Goal: Task Accomplishment & Management: Manage account settings

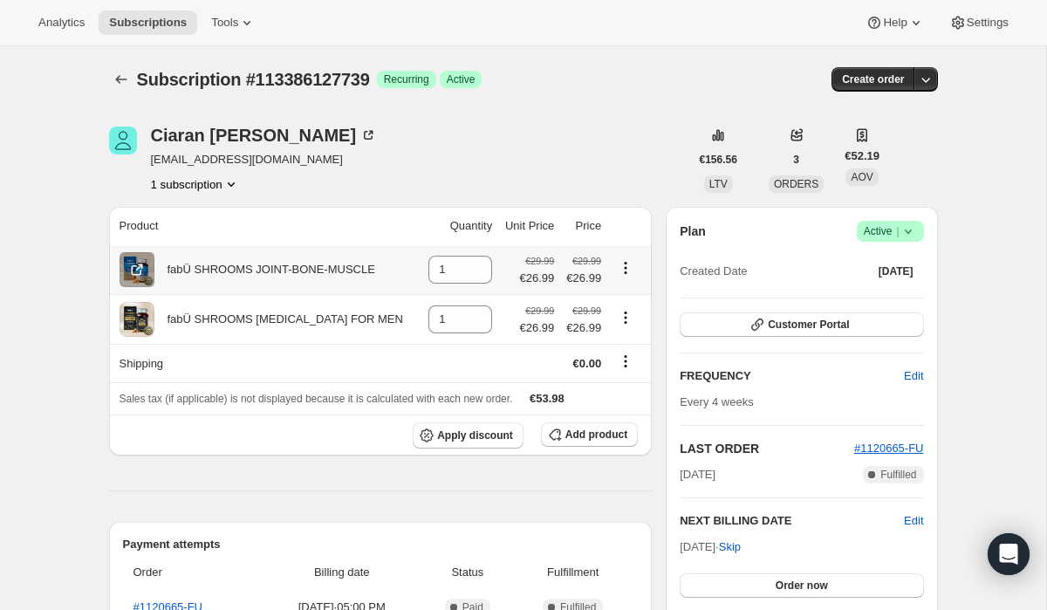
click at [626, 270] on icon "Product actions" at bounding box center [625, 267] width 17 height 17
click at [616, 300] on span "Remove" at bounding box center [611, 301] width 42 height 13
type input "0"
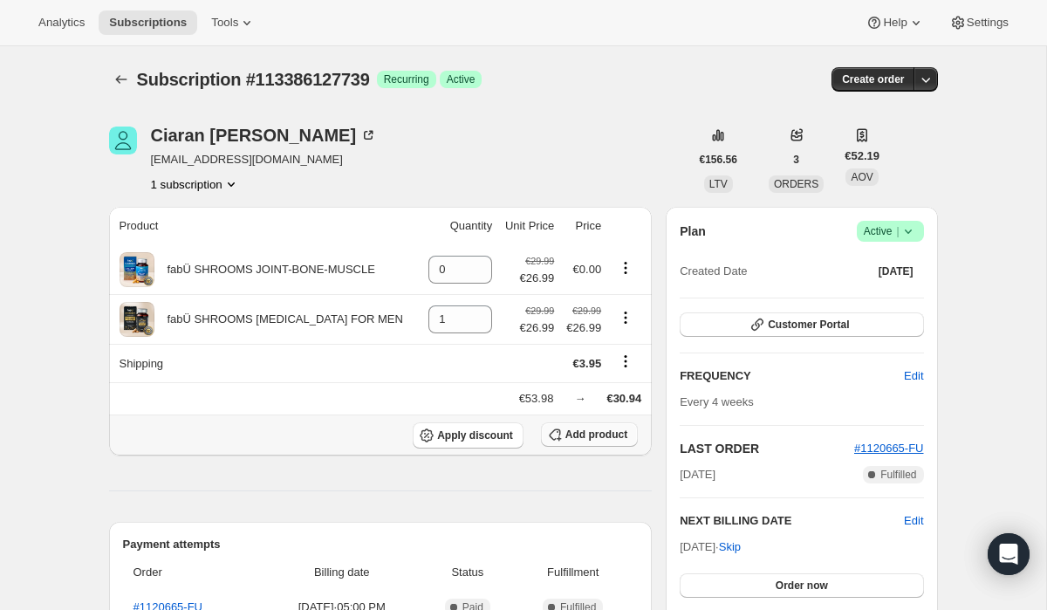
click at [581, 445] on button "Add product" at bounding box center [589, 434] width 97 height 24
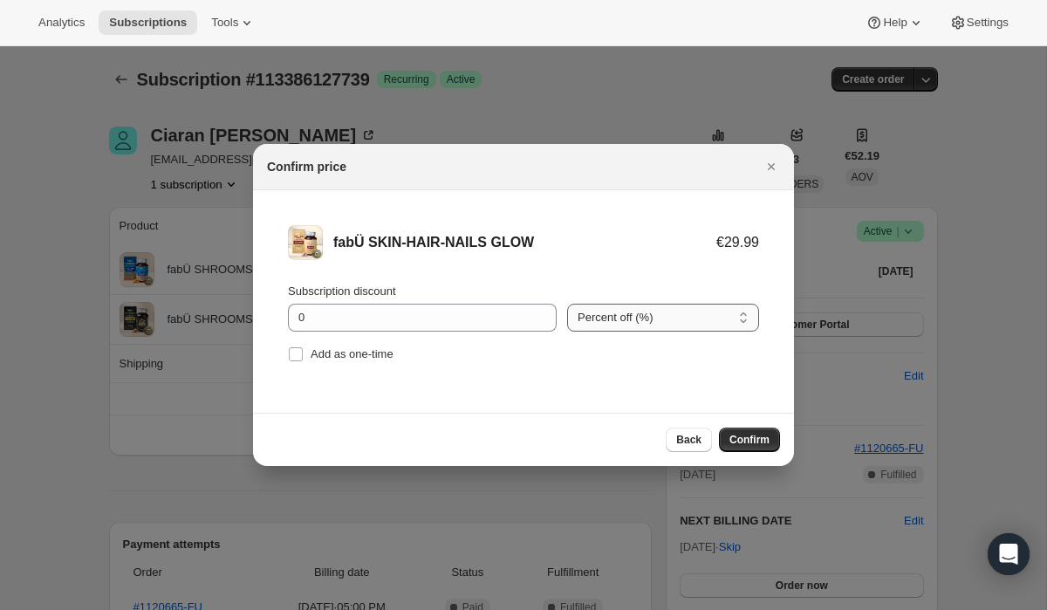
click at [601, 315] on select "Percent off (%) Amount off (€)" at bounding box center [663, 318] width 192 height 28
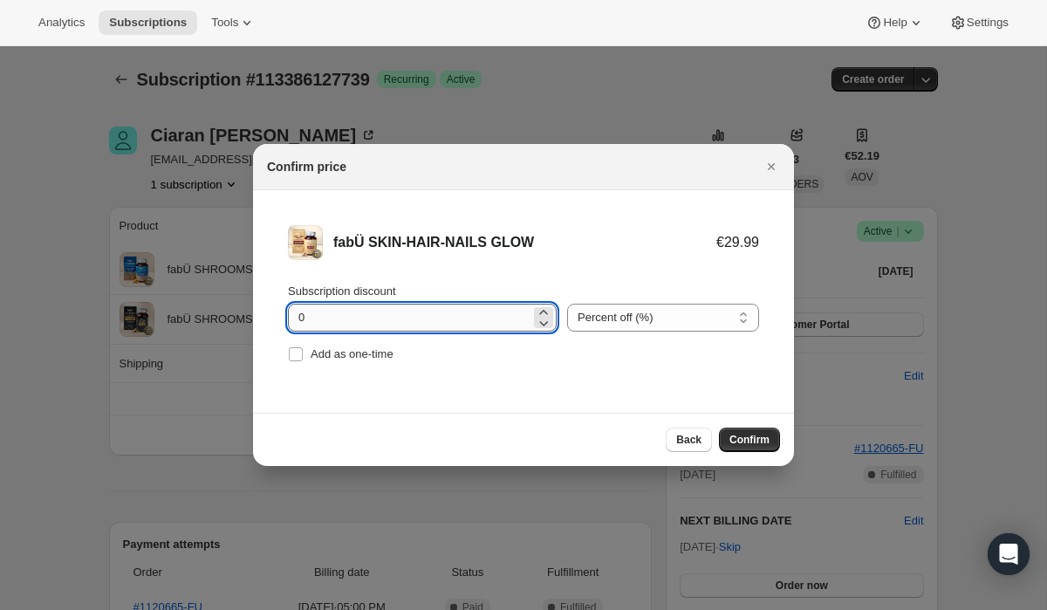
click at [449, 310] on input "0" at bounding box center [409, 318] width 243 height 28
type input "10"
click at [744, 437] on span "Confirm" at bounding box center [750, 440] width 40 height 14
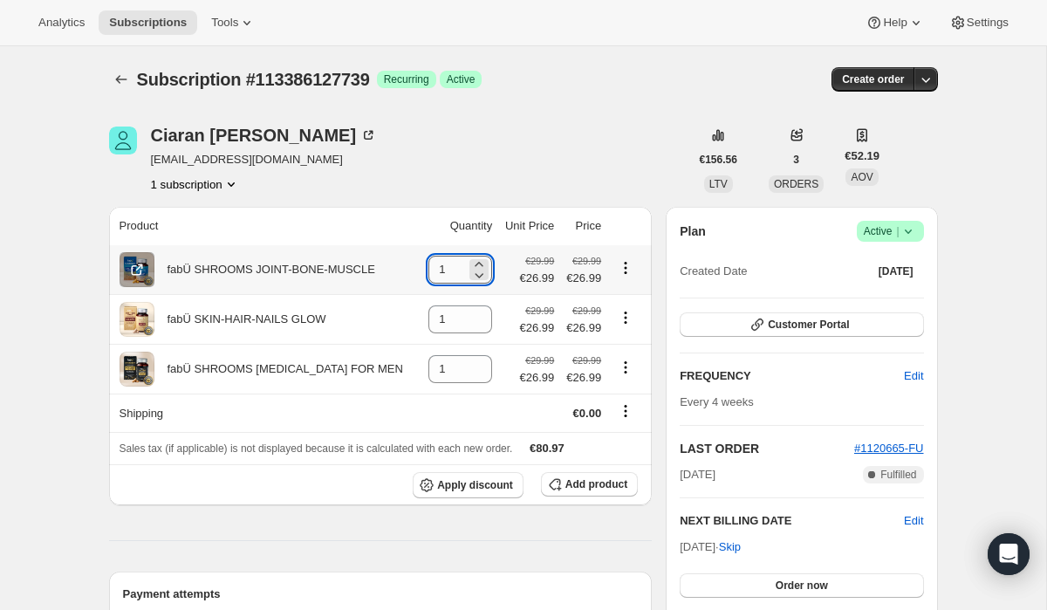
click at [445, 274] on input "1" at bounding box center [448, 270] width 38 height 28
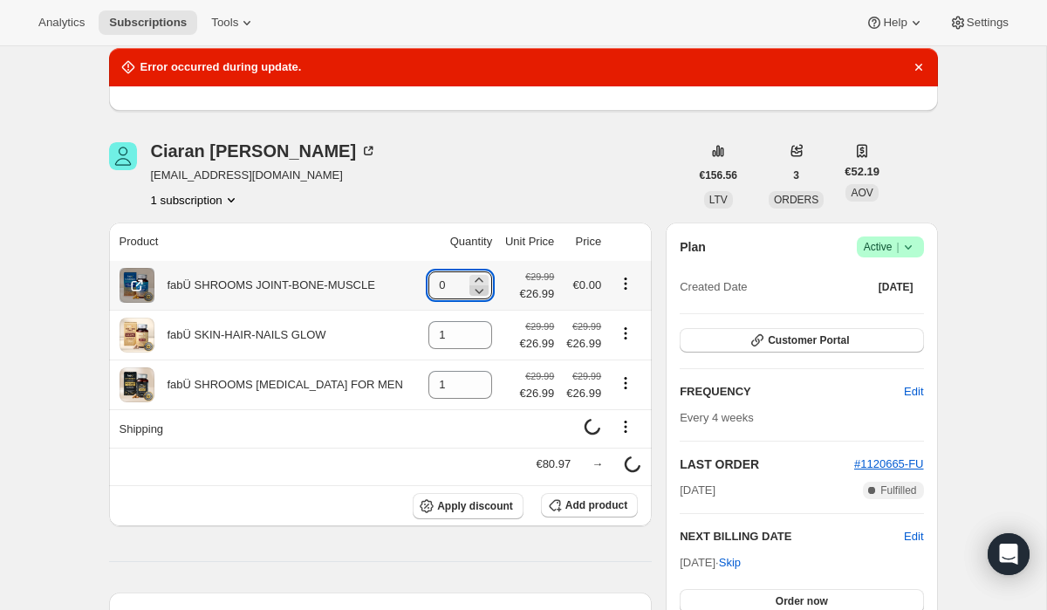
scroll to position [69, 0]
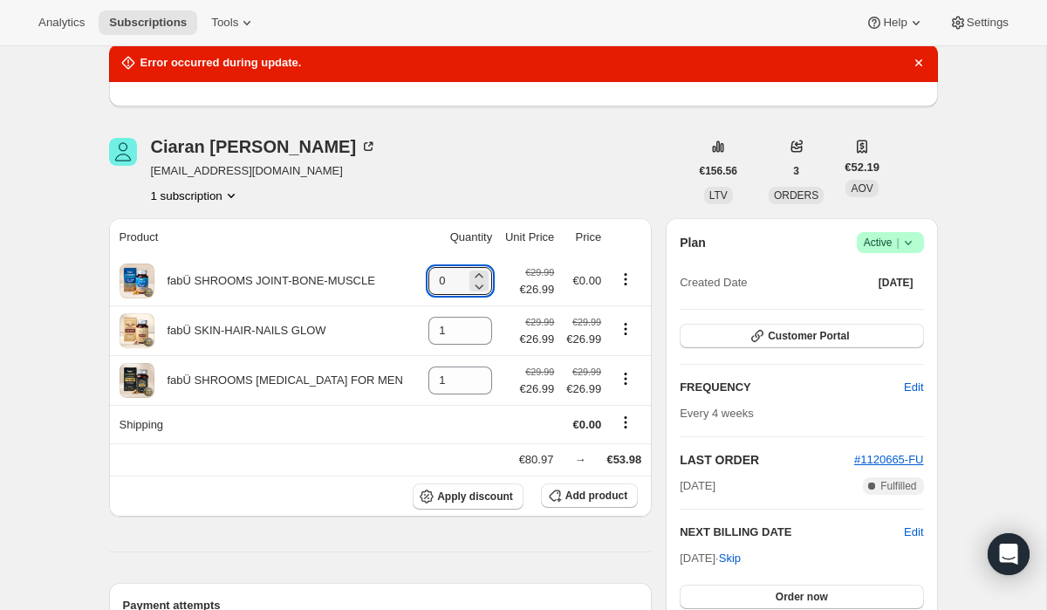
type input "0"
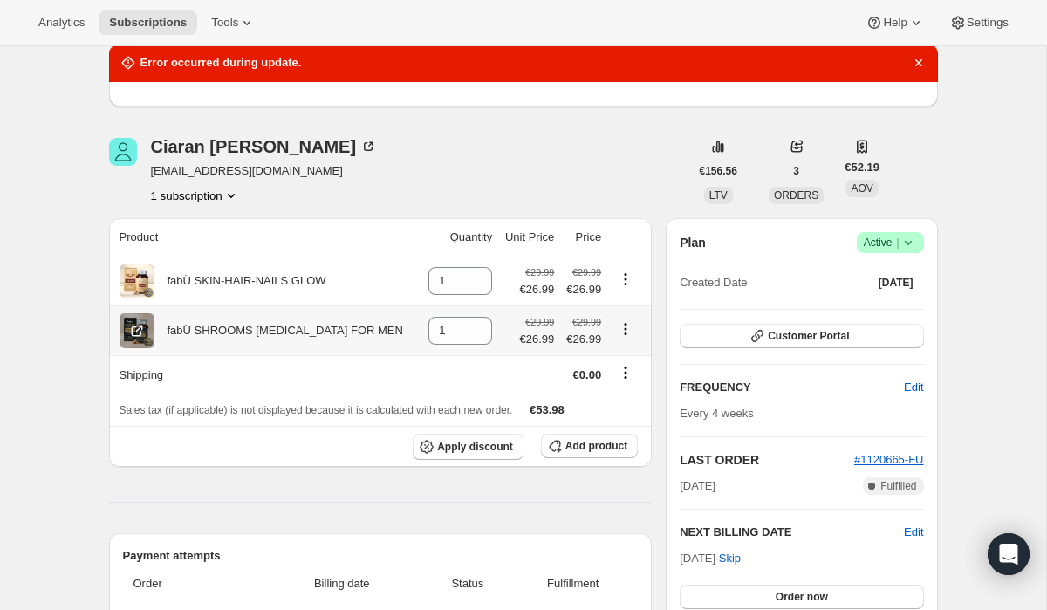
click at [625, 329] on icon "Product actions" at bounding box center [626, 328] width 3 height 3
click at [612, 360] on span "Remove" at bounding box center [611, 362] width 42 height 13
type input "0"
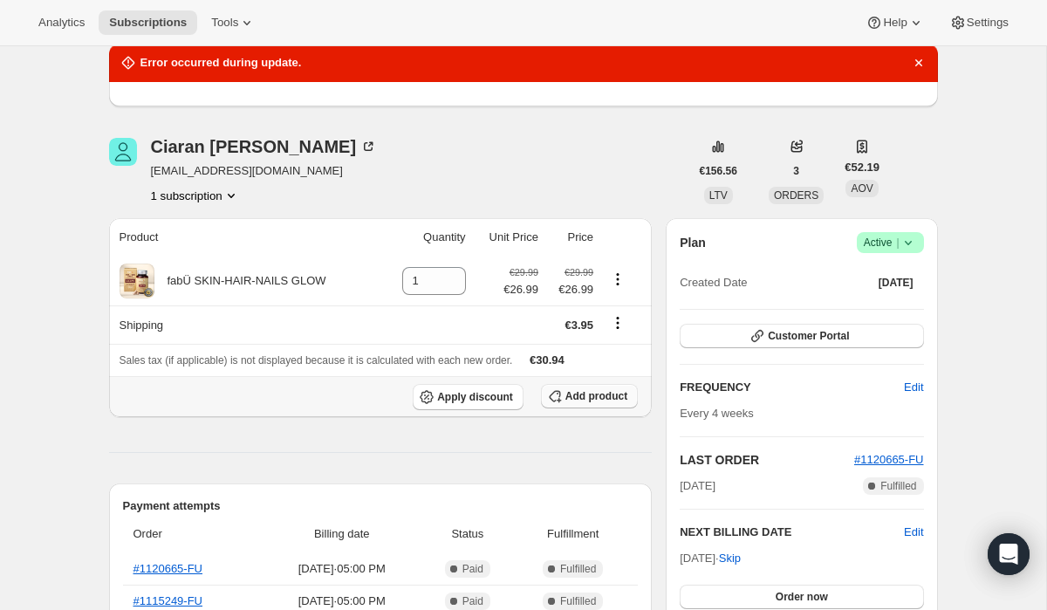
click at [562, 391] on icon "button" at bounding box center [554, 395] width 17 height 17
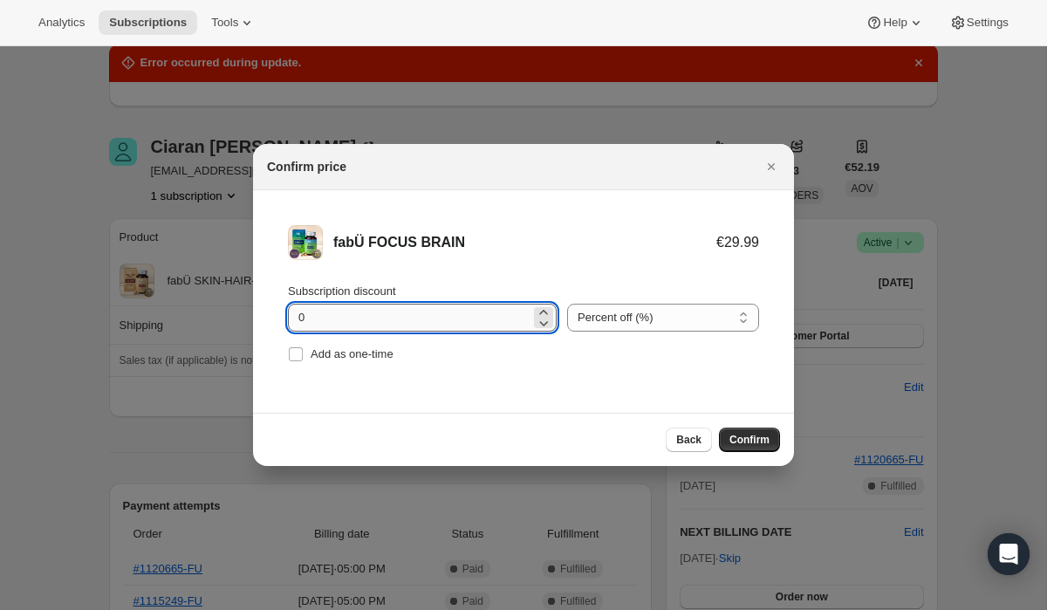
click at [367, 312] on input "0" at bounding box center [409, 318] width 243 height 28
type input "10"
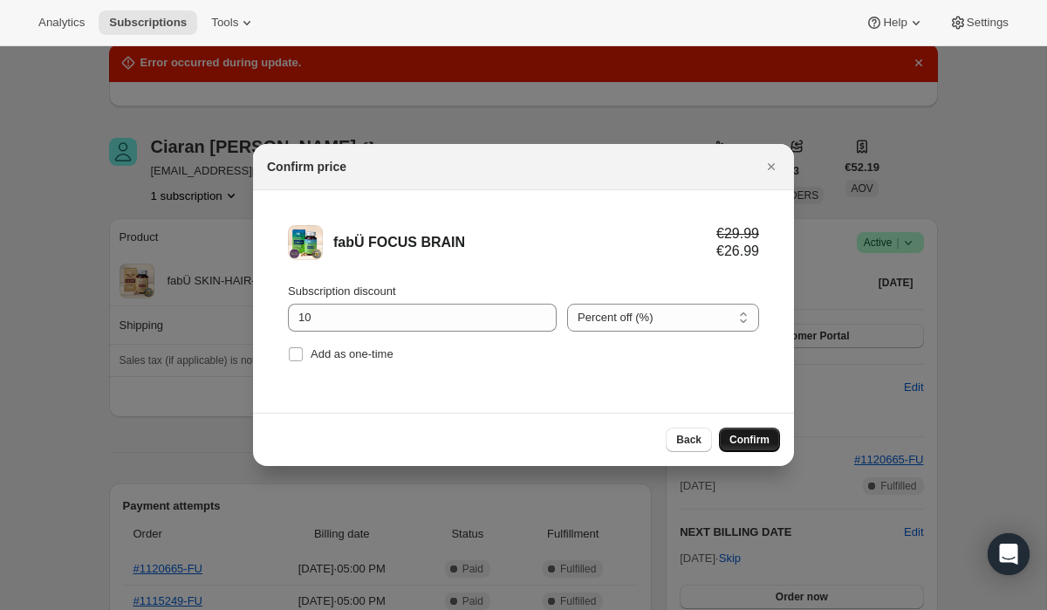
click at [750, 445] on span "Confirm" at bounding box center [750, 440] width 40 height 14
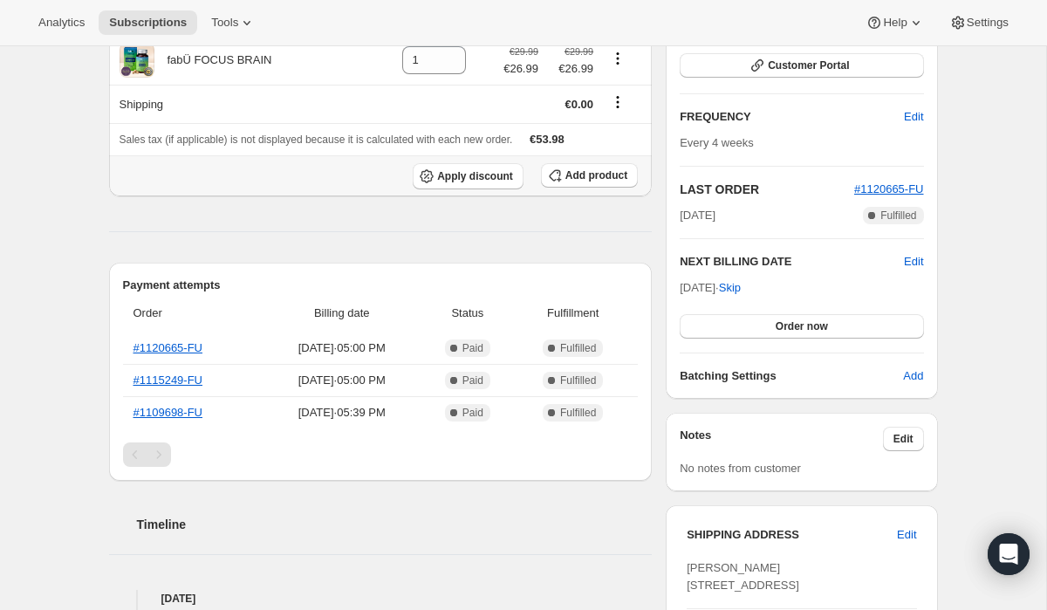
scroll to position [0, 0]
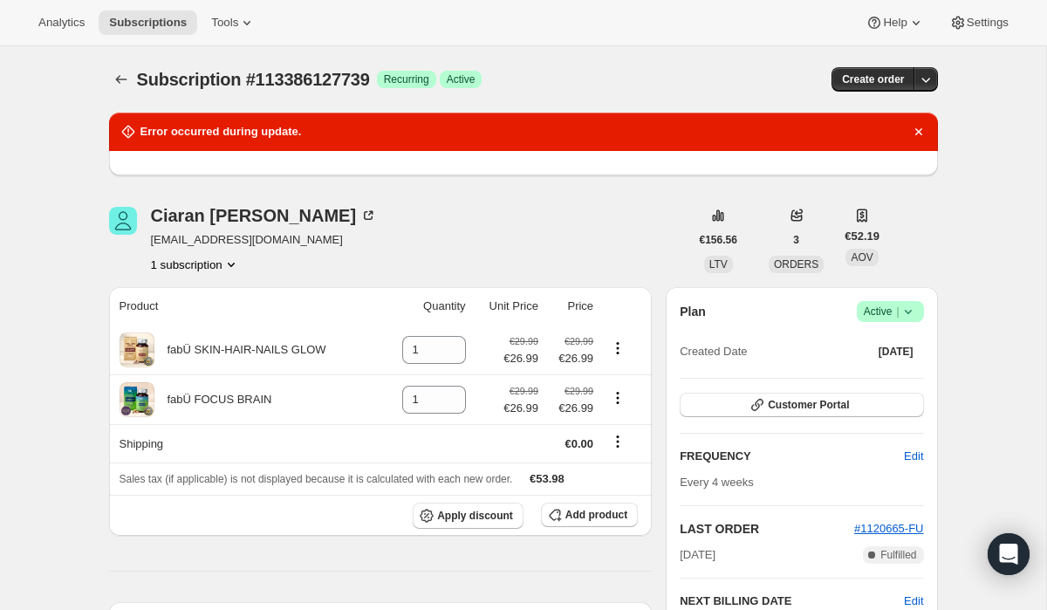
click at [421, 235] on div "[PERSON_NAME] [EMAIL_ADDRESS][DOMAIN_NAME] 1 subscription" at bounding box center [399, 240] width 580 height 66
click at [912, 134] on icon "Dismiss notification" at bounding box center [918, 131] width 17 height 17
